Goal: Navigation & Orientation: Find specific page/section

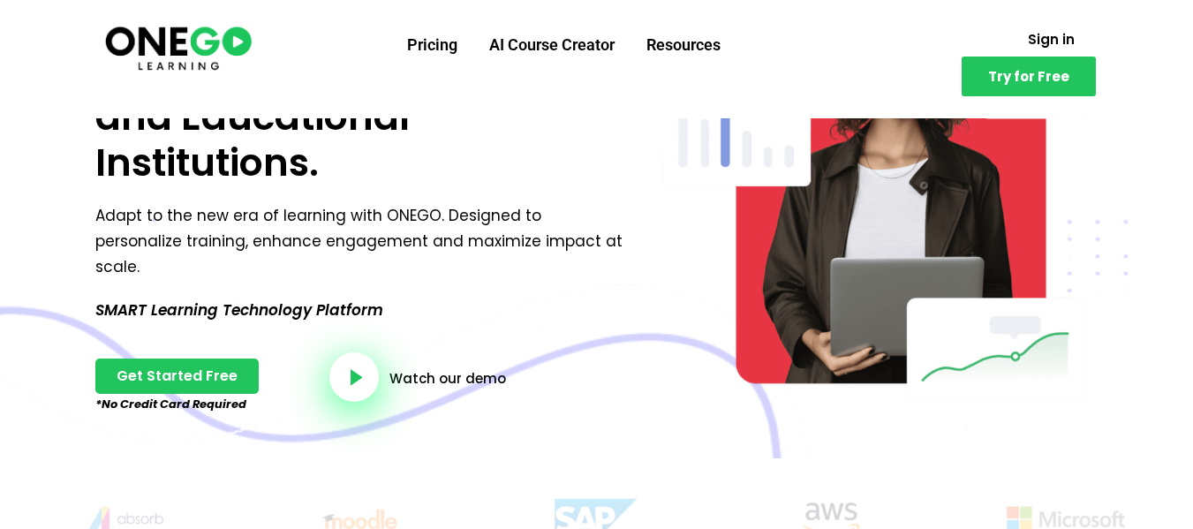
scroll to position [184, 0]
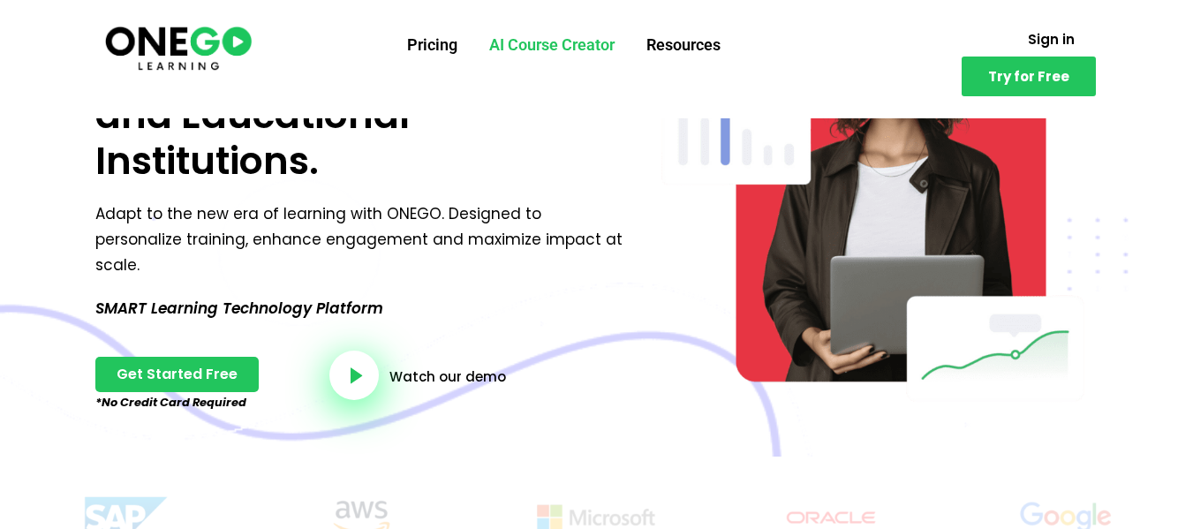
click at [570, 40] on link "AI Course Creator" at bounding box center [551, 45] width 157 height 46
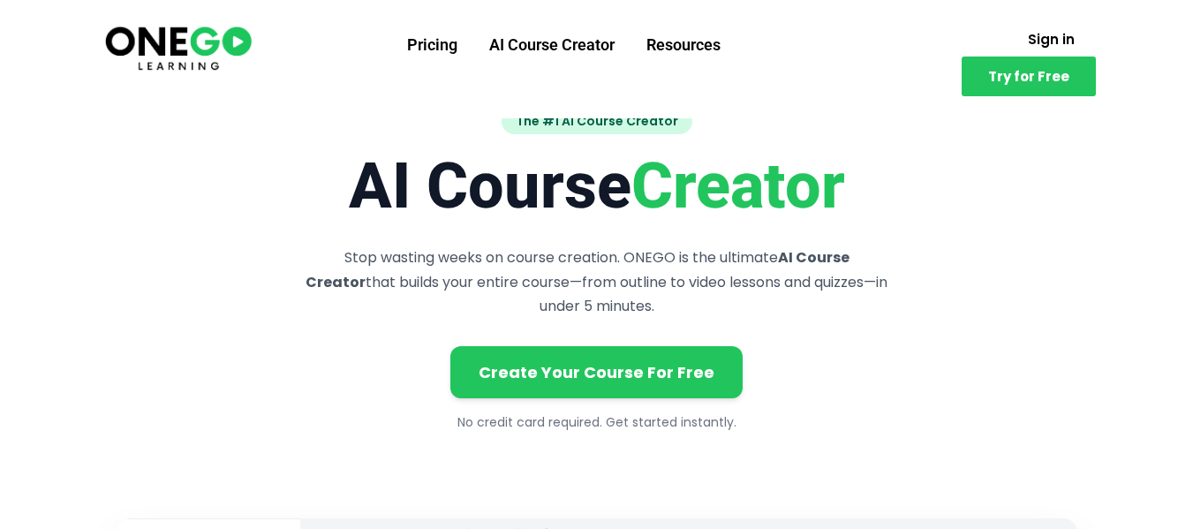
click at [222, 58] on img at bounding box center [178, 47] width 152 height 50
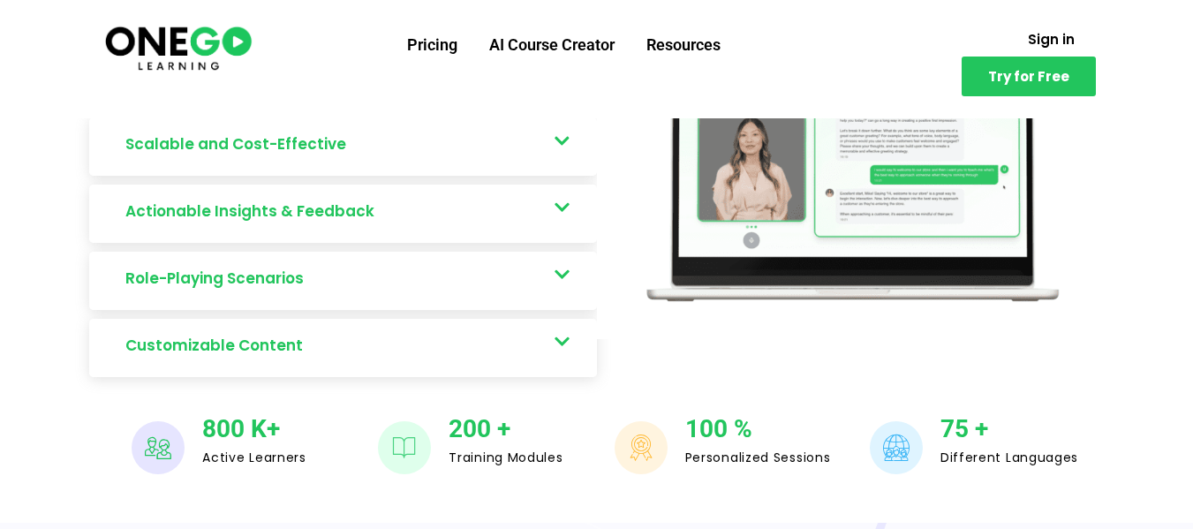
scroll to position [983, 0]
